Goal: Information Seeking & Learning: Compare options

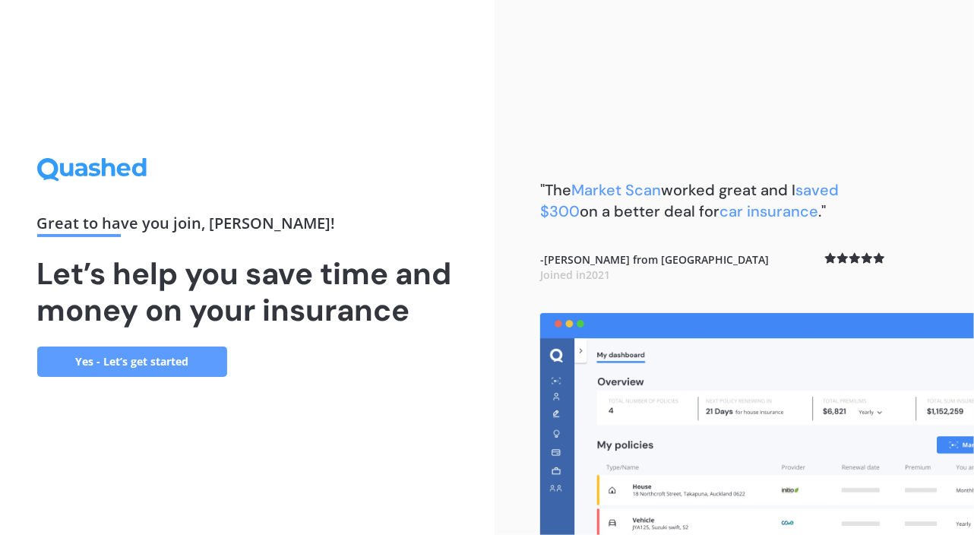
click at [184, 368] on link "Yes - Let’s get started" at bounding box center [132, 362] width 190 height 30
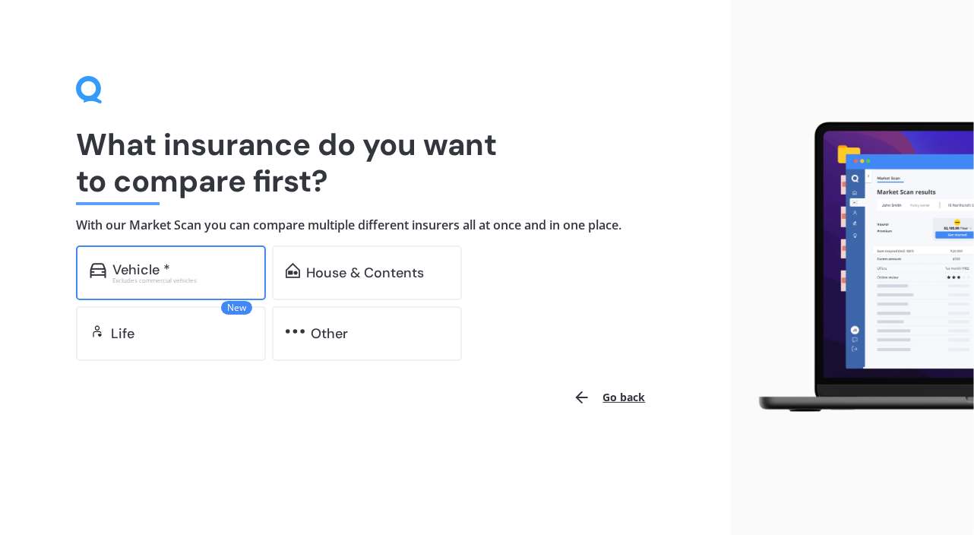
click at [199, 275] on div "Vehicle *" at bounding box center [182, 269] width 140 height 15
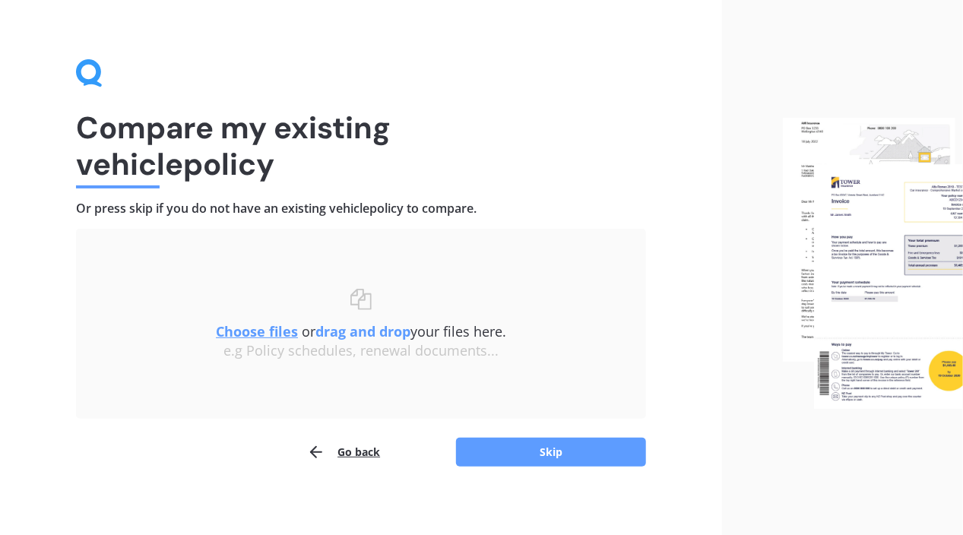
scroll to position [24, 0]
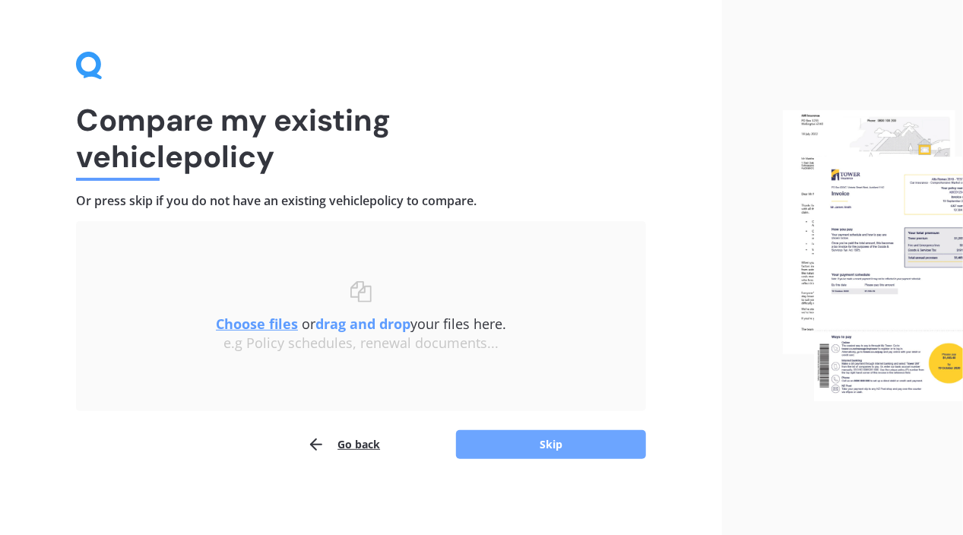
click at [603, 448] on button "Skip" at bounding box center [551, 444] width 190 height 29
